Goal: Navigation & Orientation: Find specific page/section

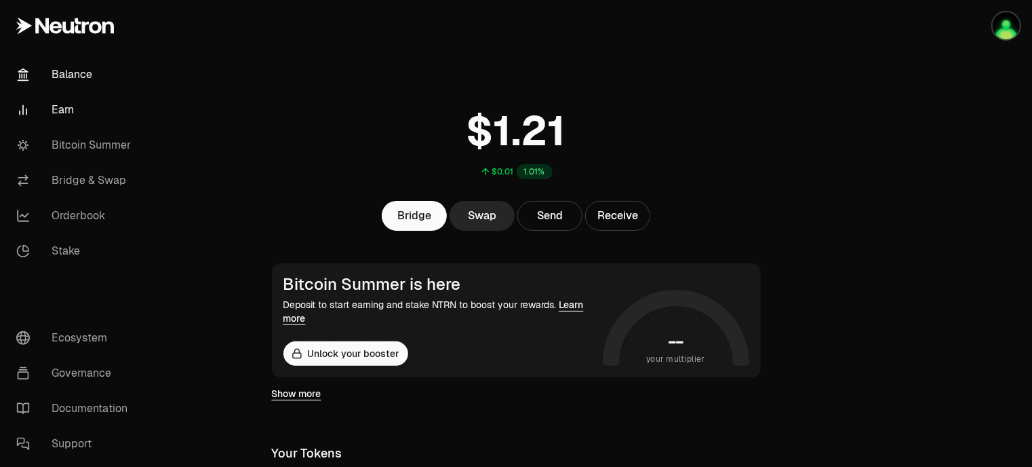
click at [71, 111] on link "Earn" at bounding box center [75, 109] width 141 height 35
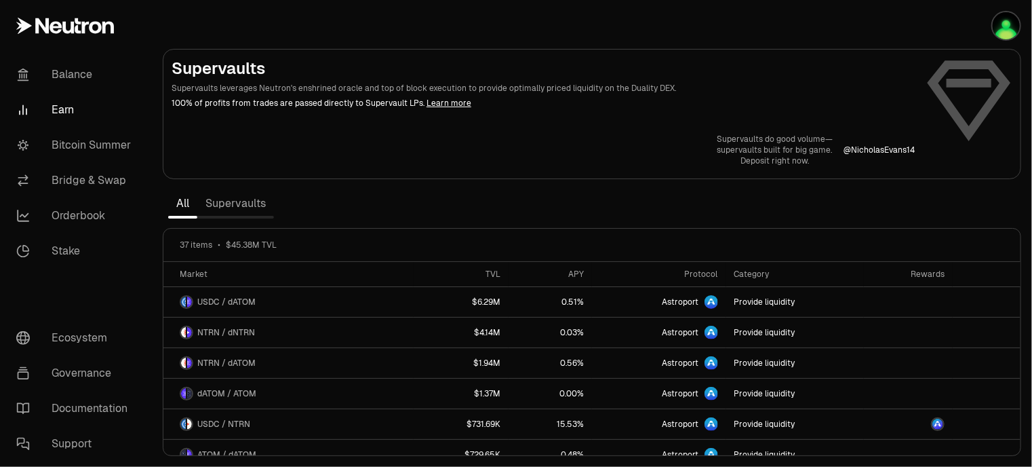
click at [256, 203] on link "Supervaults" at bounding box center [235, 203] width 77 height 27
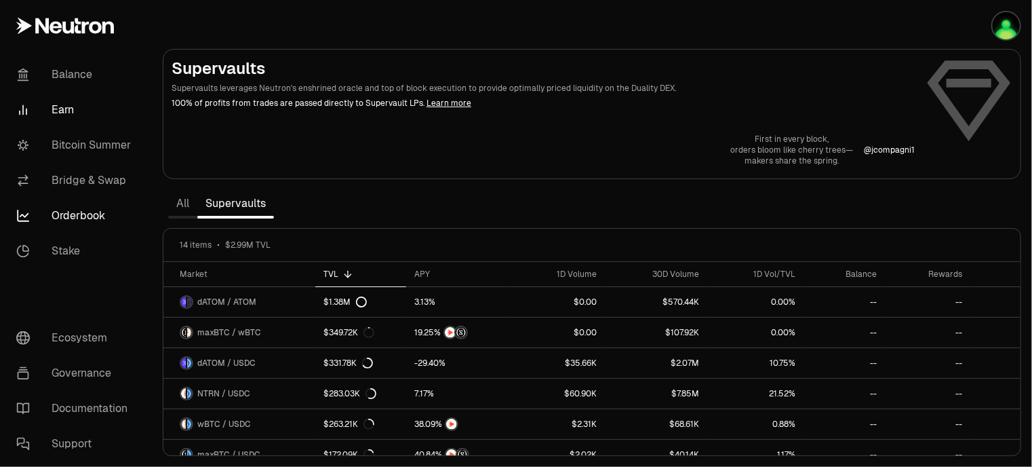
click at [81, 216] on link "Orderbook" at bounding box center [75, 215] width 141 height 35
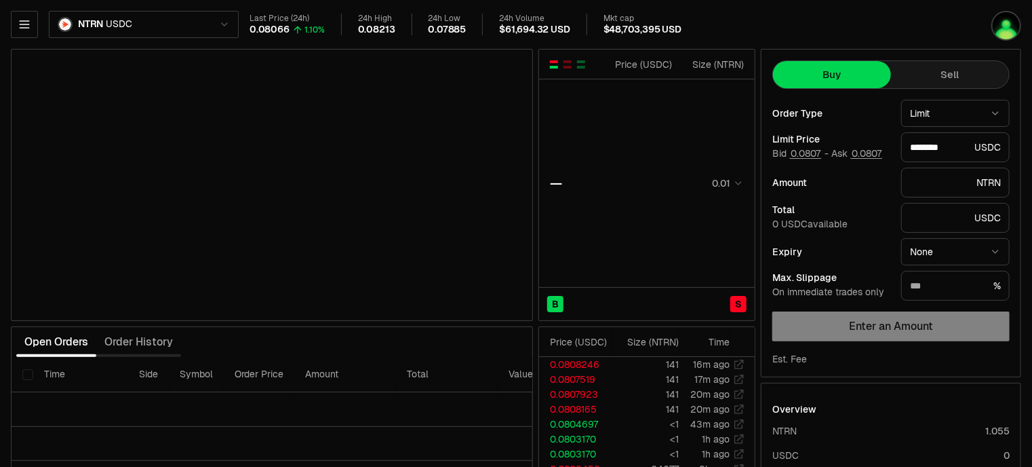
type input "********"
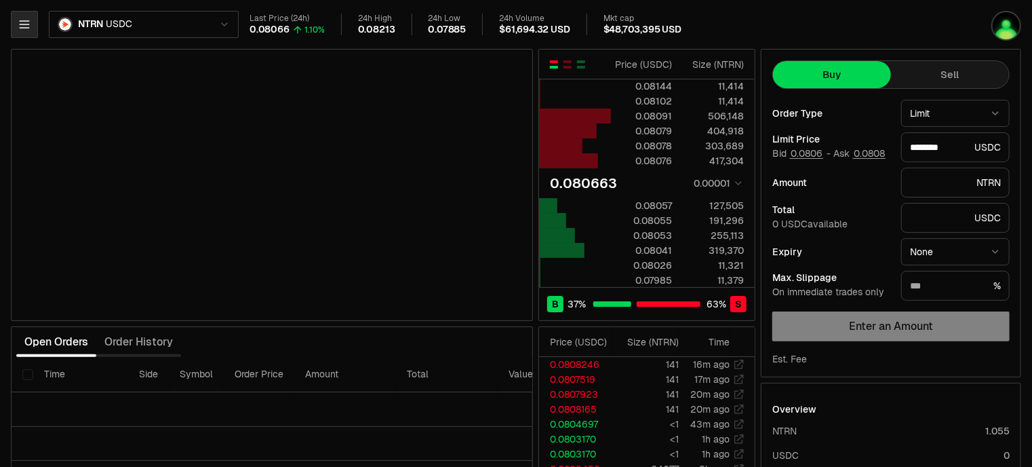
click at [22, 19] on icon "button" at bounding box center [25, 25] width 14 height 14
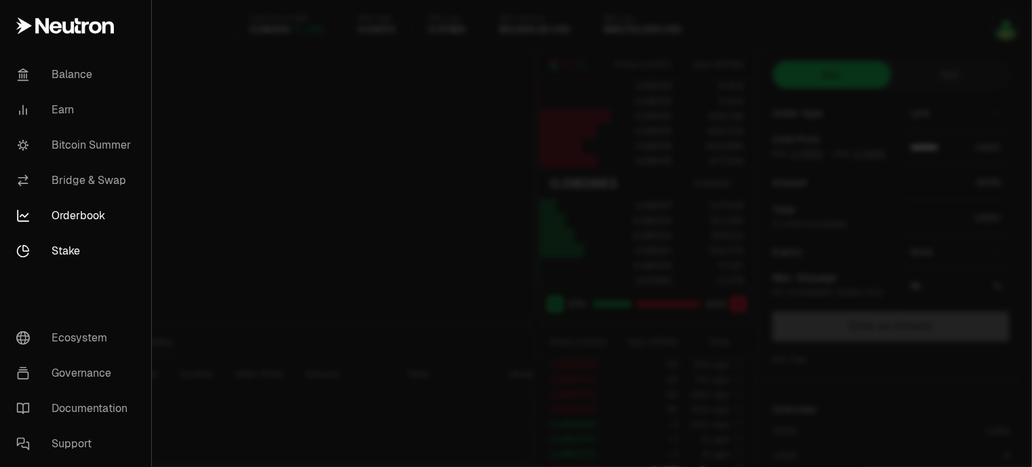
click at [78, 257] on link "Stake" at bounding box center [75, 250] width 140 height 35
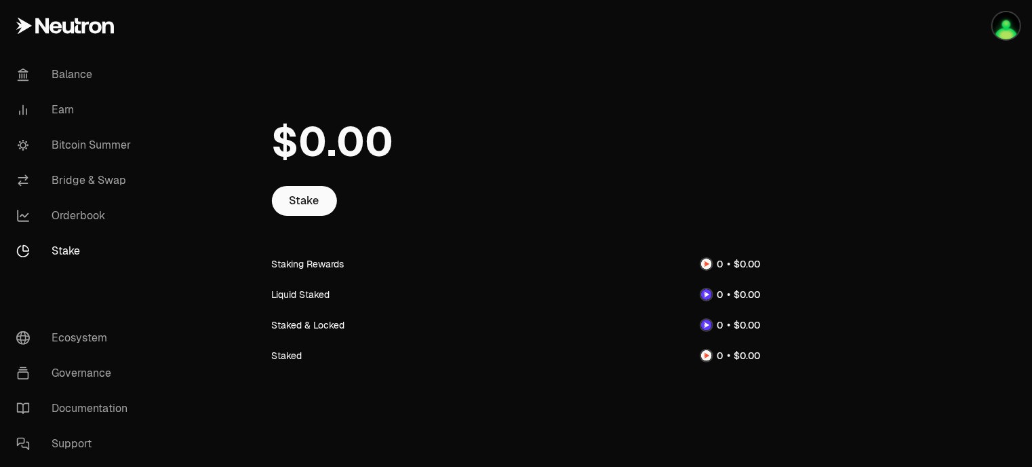
click at [930, 253] on div at bounding box center [957, 239] width 152 height 479
click at [890, 227] on div at bounding box center [957, 239] width 152 height 479
